Goal: Transaction & Acquisition: Purchase product/service

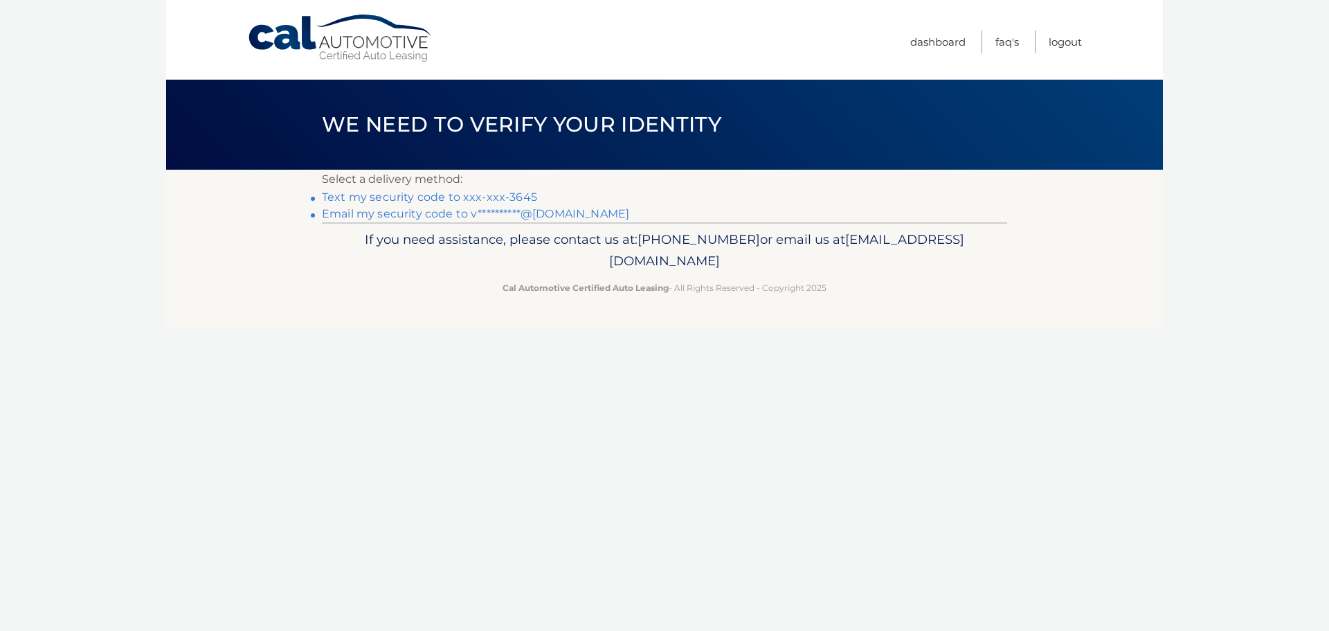
click at [517, 198] on link "Text my security code to xxx-xxx-3645" at bounding box center [429, 196] width 215 height 13
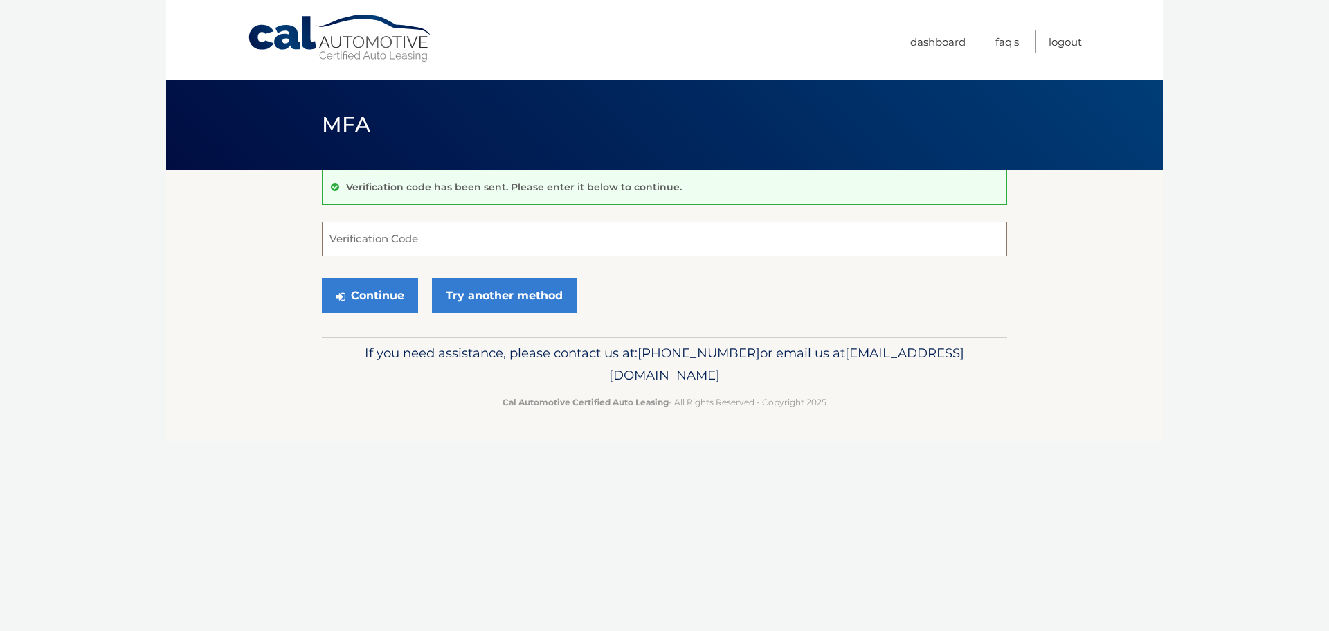
click at [399, 235] on input "Verification Code" at bounding box center [664, 238] width 685 height 35
type input "265936"
click at [377, 291] on button "Continue" at bounding box center [370, 295] width 96 height 35
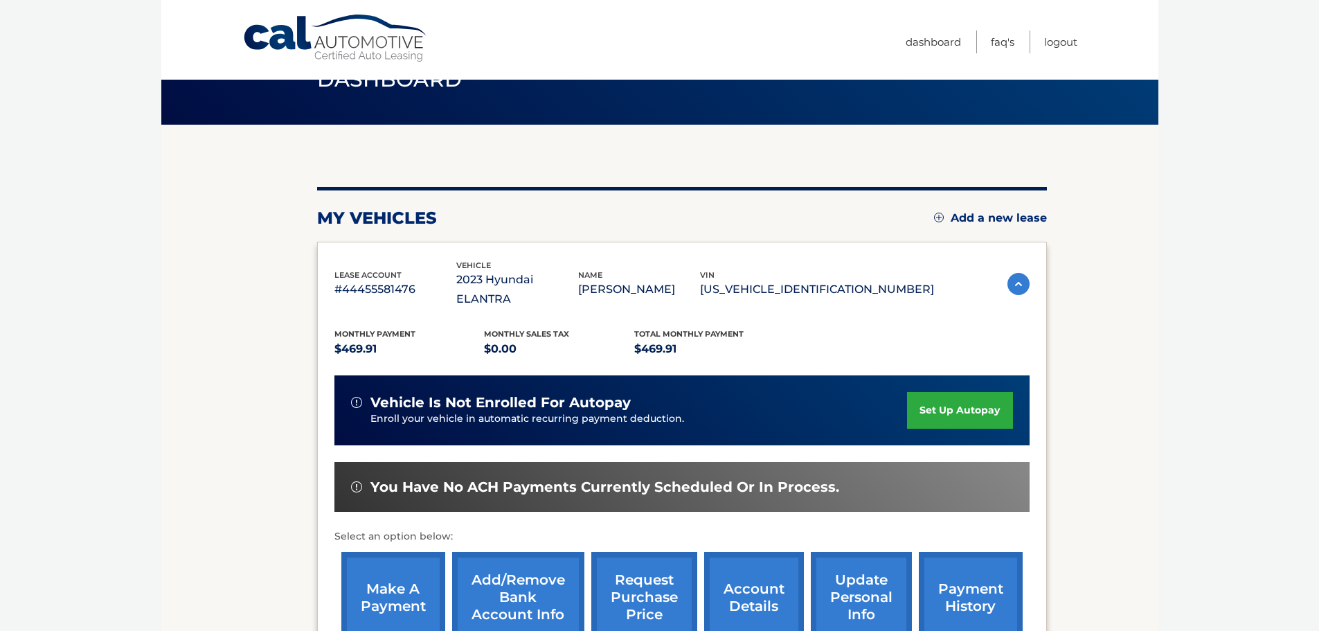
scroll to position [70, 0]
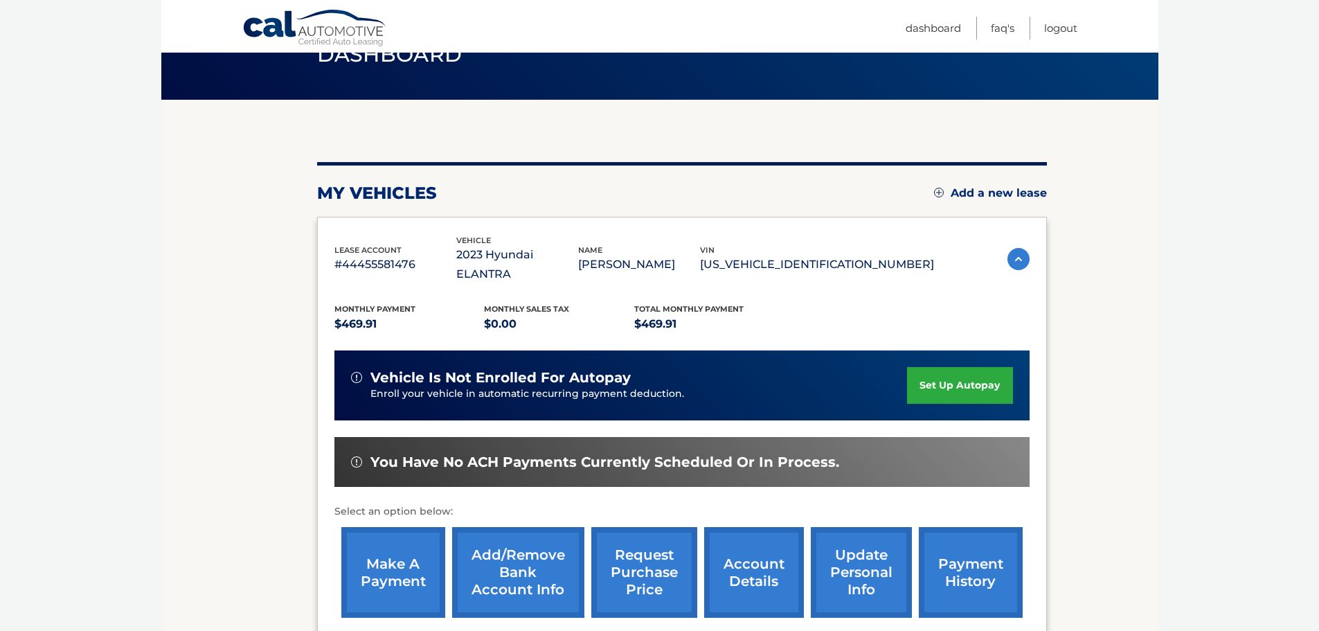
click at [390, 545] on link "make a payment" at bounding box center [393, 572] width 104 height 91
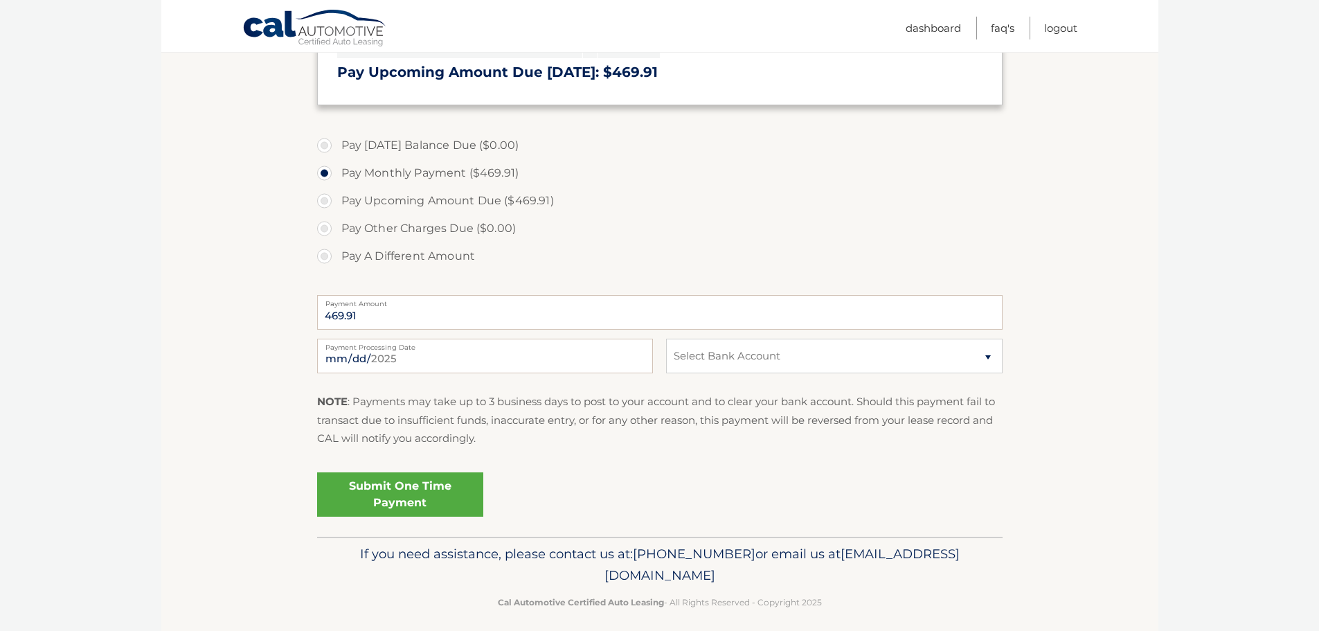
scroll to position [359, 0]
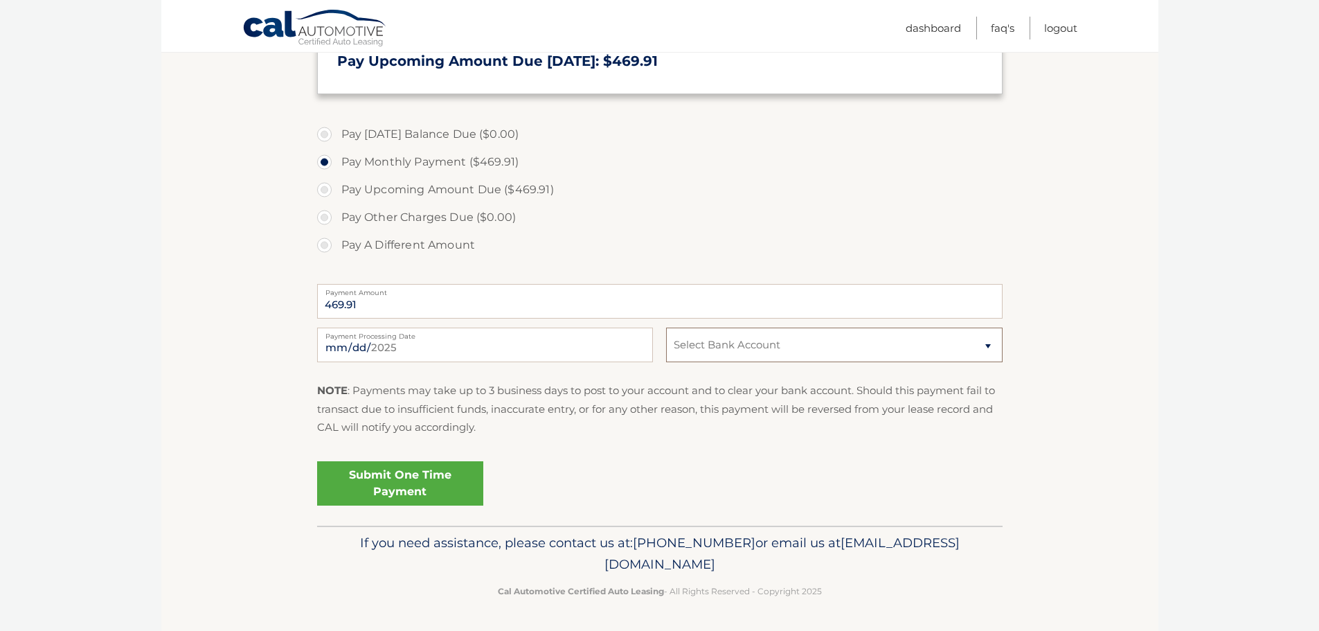
click at [763, 350] on select "Select Bank Account Checking CAPITAL ONE N.A. *****6878 Checking JPMORGAN CHASE…" at bounding box center [834, 344] width 336 height 35
click at [1009, 339] on section "Account Overview | Make a Payment Payment Information Today's Balance Due: = $0…" at bounding box center [659, 168] width 997 height 714
click at [989, 344] on select "Select Bank Account Checking CAPITAL ONE N.A. *****6878 Checking JPMORGAN CHASE…" at bounding box center [834, 344] width 336 height 35
select select "OTNmZDEwY2ItM2NhMy00ZGZkLWFiMGUtYTNiNmU3MWFmYWIx"
click at [666, 327] on select "Select Bank Account Checking CAPITAL ONE N.A. *****6878 Checking JPMORGAN CHASE…" at bounding box center [834, 344] width 336 height 35
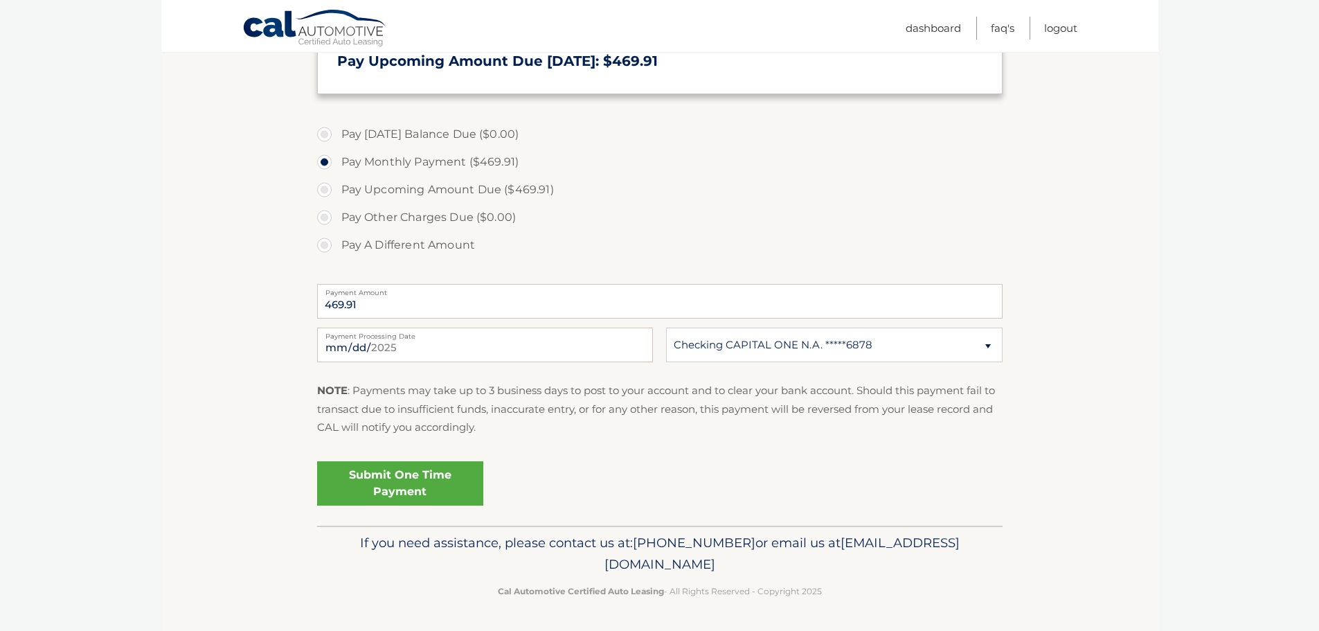
click at [1020, 430] on section "Account Overview | Make a Payment Payment Information Today's Balance Due: = $0…" at bounding box center [659, 168] width 997 height 714
click at [435, 488] on link "Submit One Time Payment" at bounding box center [400, 483] width 166 height 44
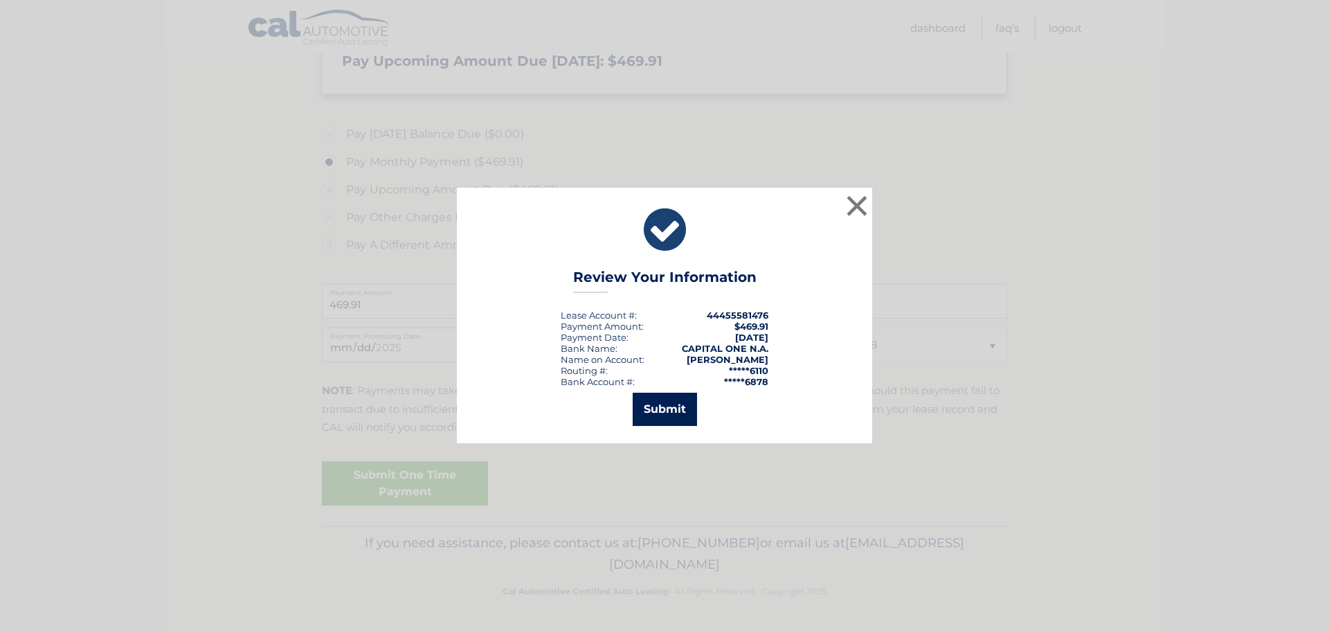
click at [685, 397] on button "Submit" at bounding box center [665, 408] width 64 height 33
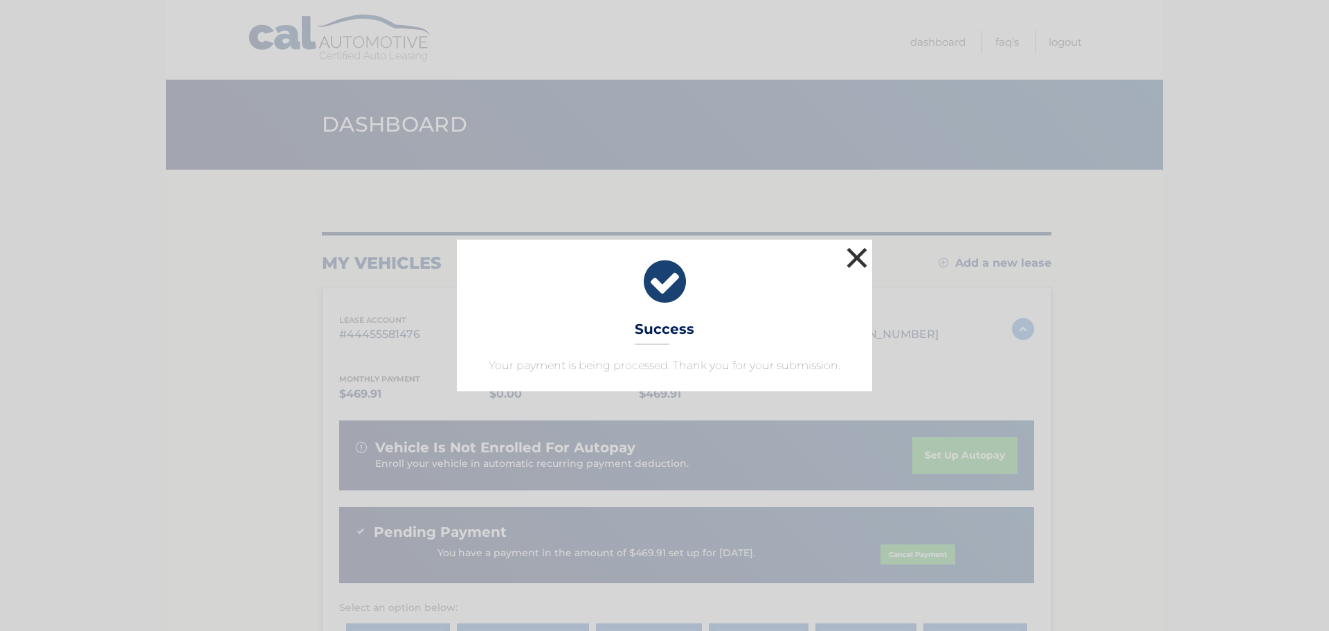
click at [870, 262] on button "×" at bounding box center [857, 258] width 28 height 28
